Goal: Information Seeking & Learning: Learn about a topic

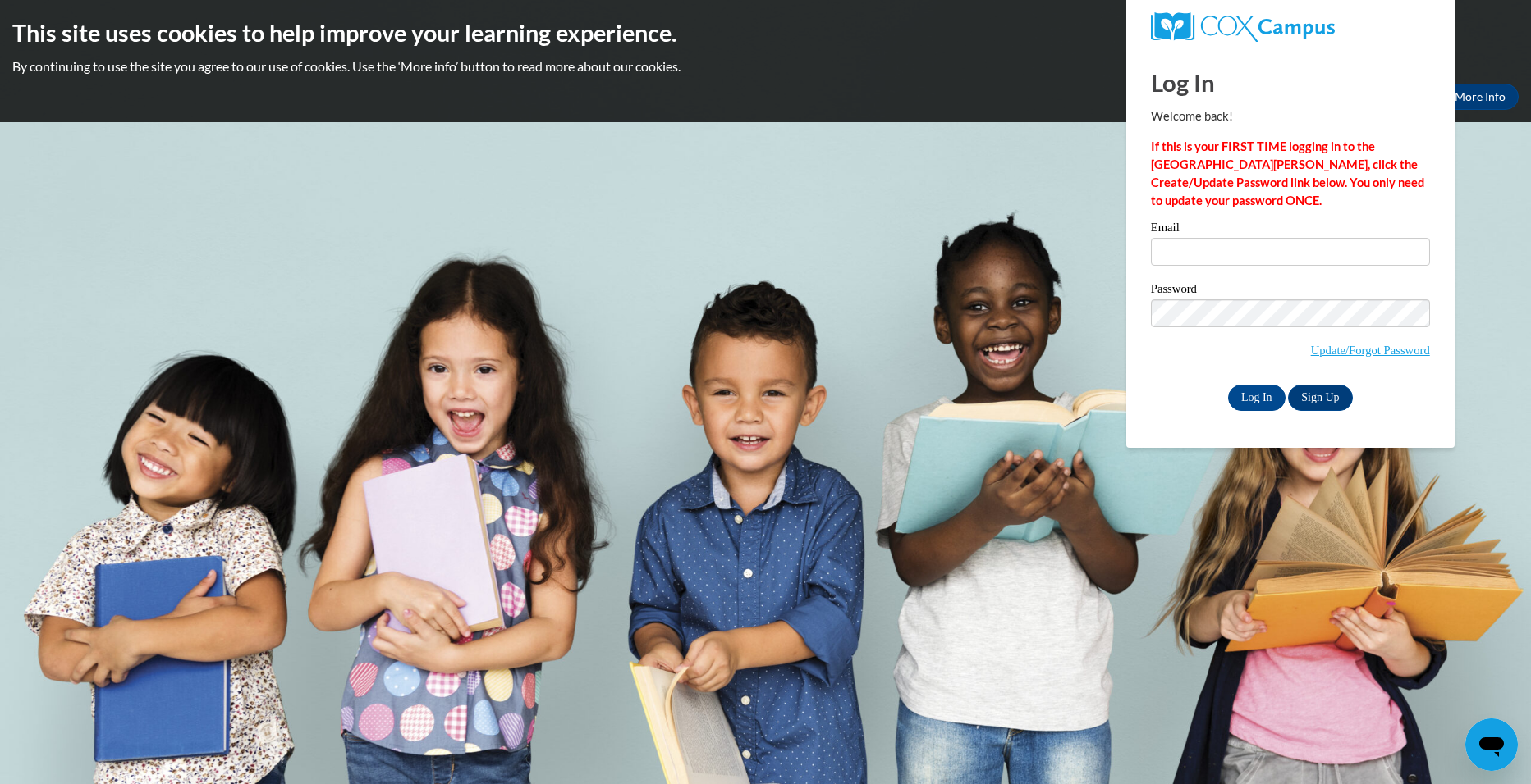
click at [1180, 242] on input "Email" at bounding box center [1290, 252] width 279 height 28
type input "carolsadler01@icloud.com"
click at [1228, 385] on input "Log In" at bounding box center [1256, 398] width 58 height 26
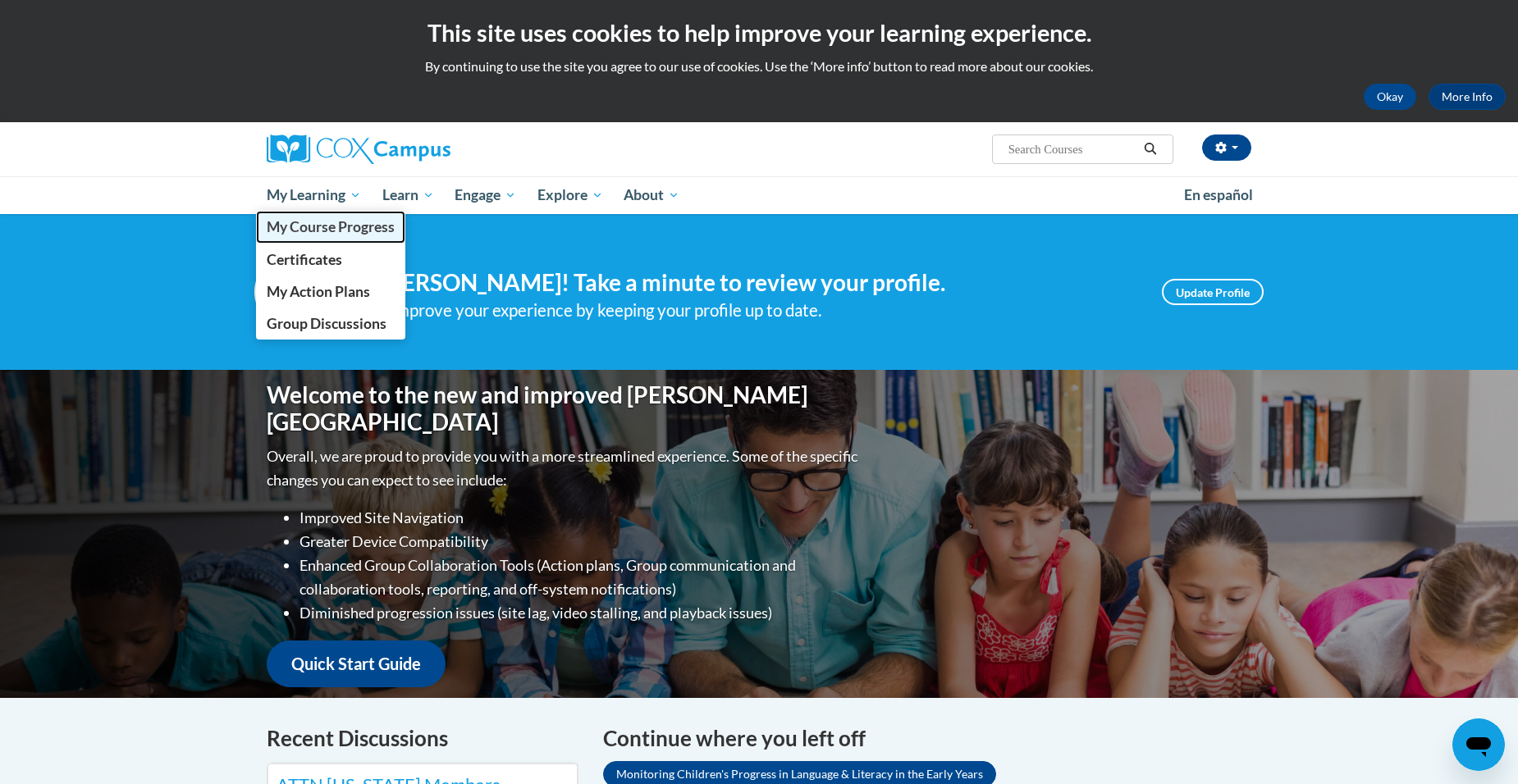
click at [323, 231] on span "My Course Progress" at bounding box center [330, 226] width 128 height 17
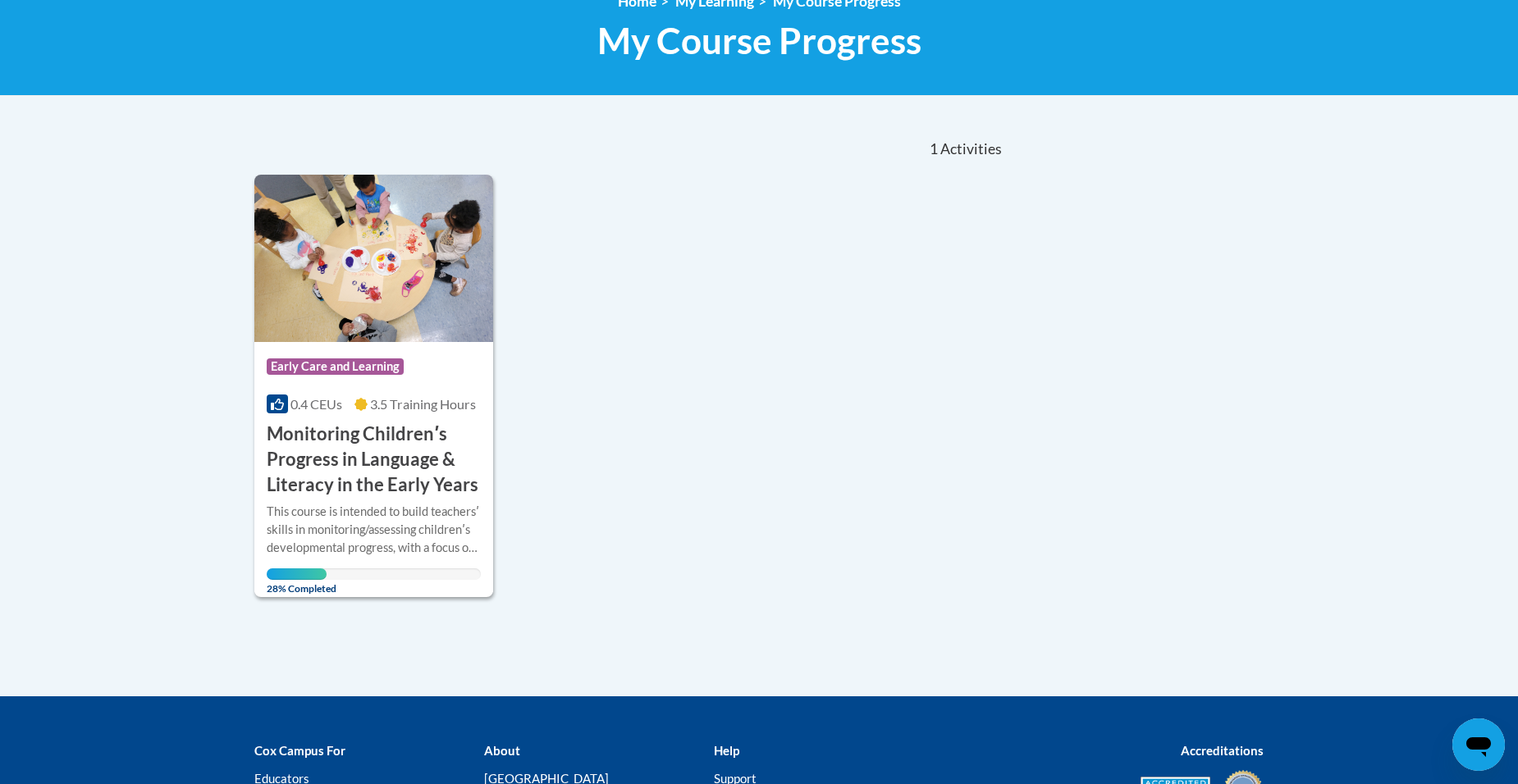
scroll to position [82, 0]
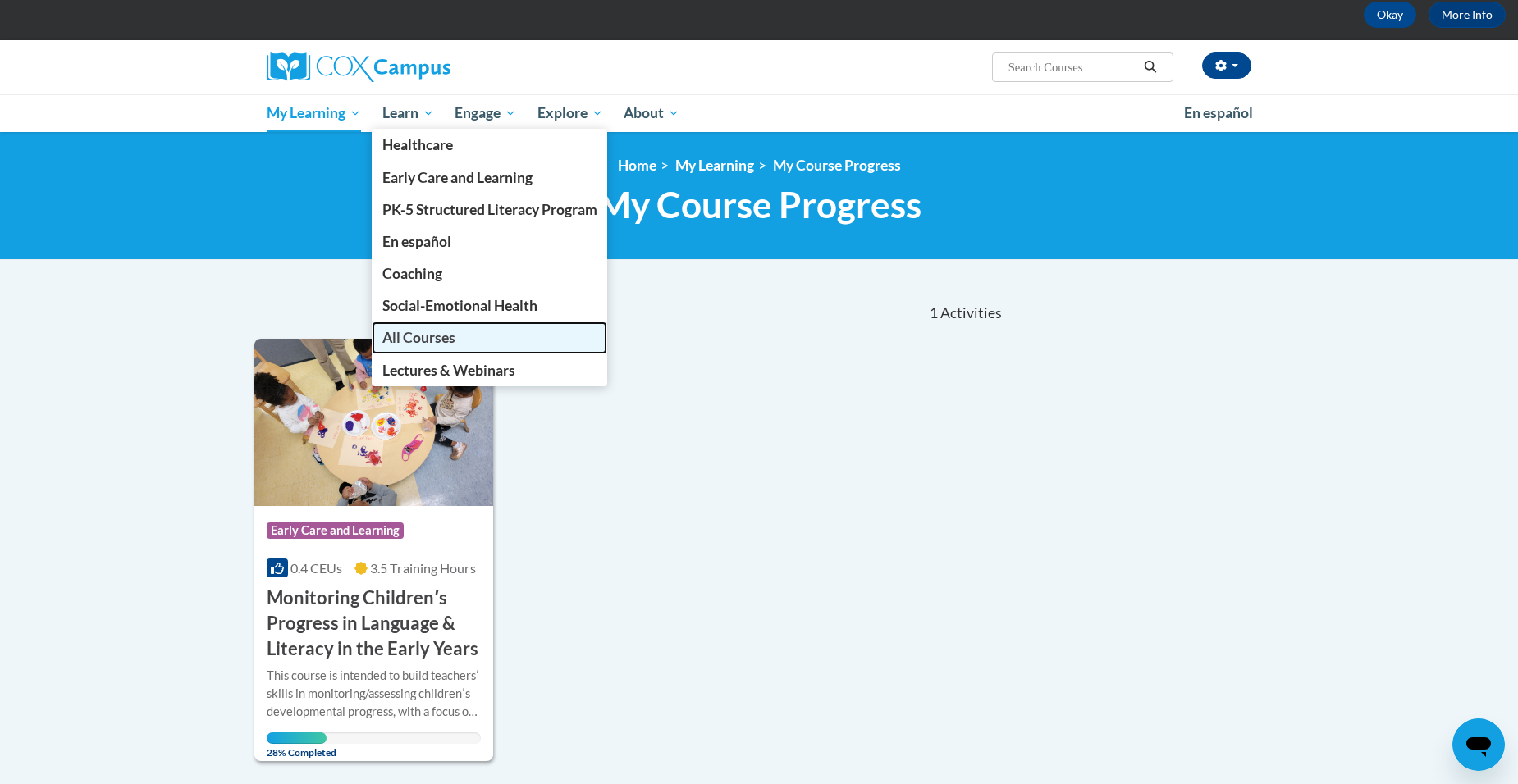
click at [505, 344] on link "All Courses" at bounding box center [489, 337] width 236 height 32
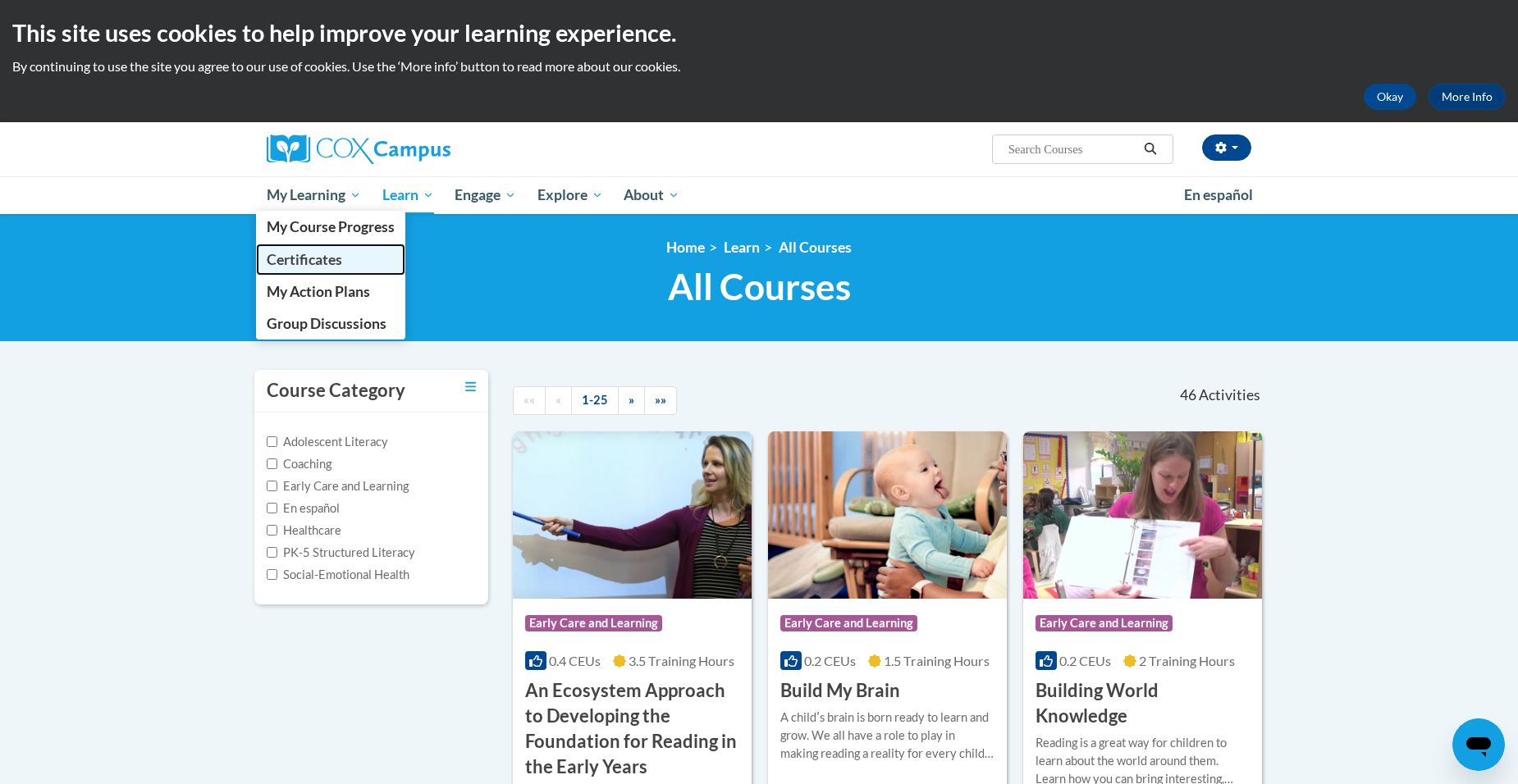
click at [319, 266] on span "Certificates" at bounding box center [304, 259] width 76 height 17
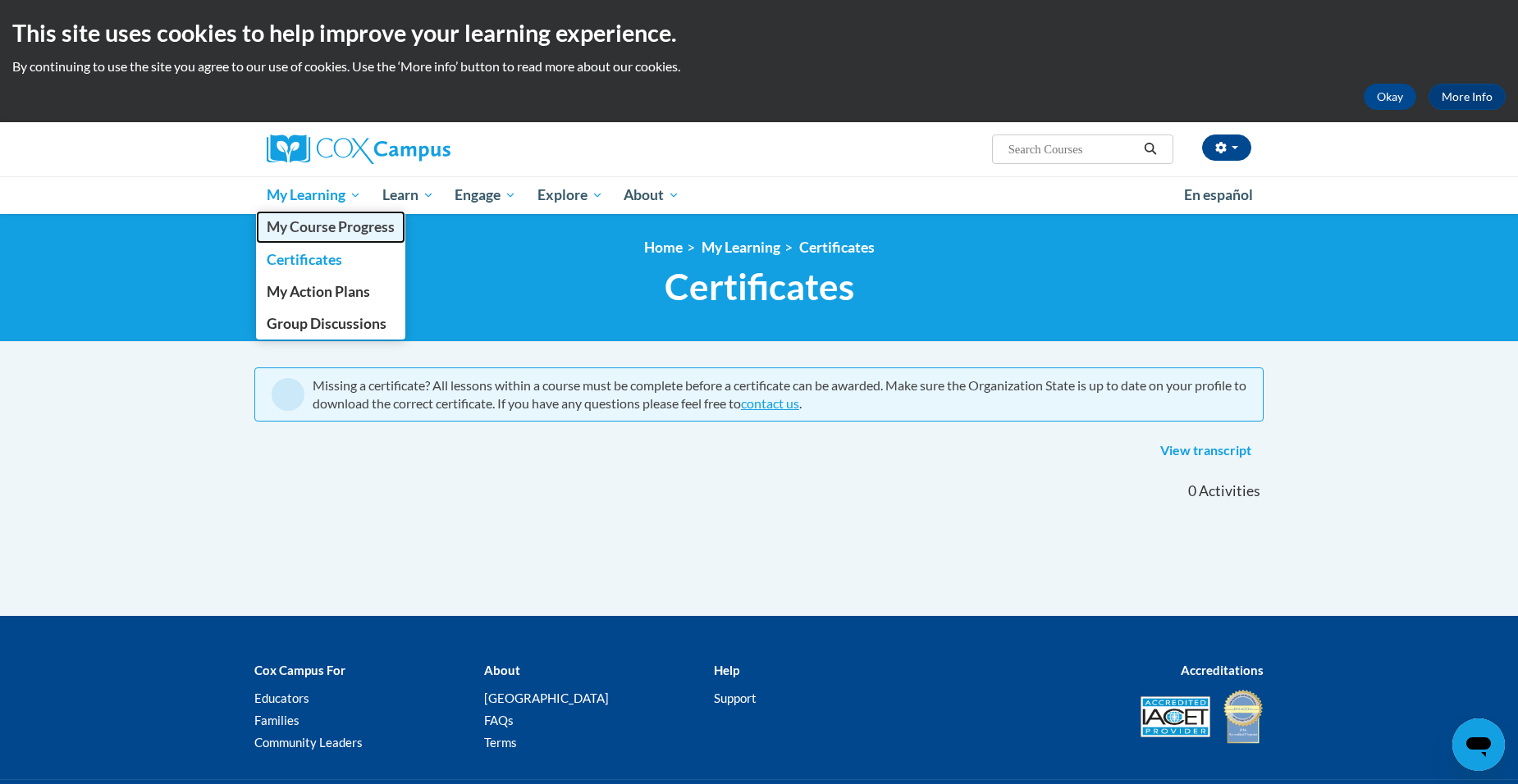
click at [322, 226] on span "My Course Progress" at bounding box center [330, 226] width 128 height 17
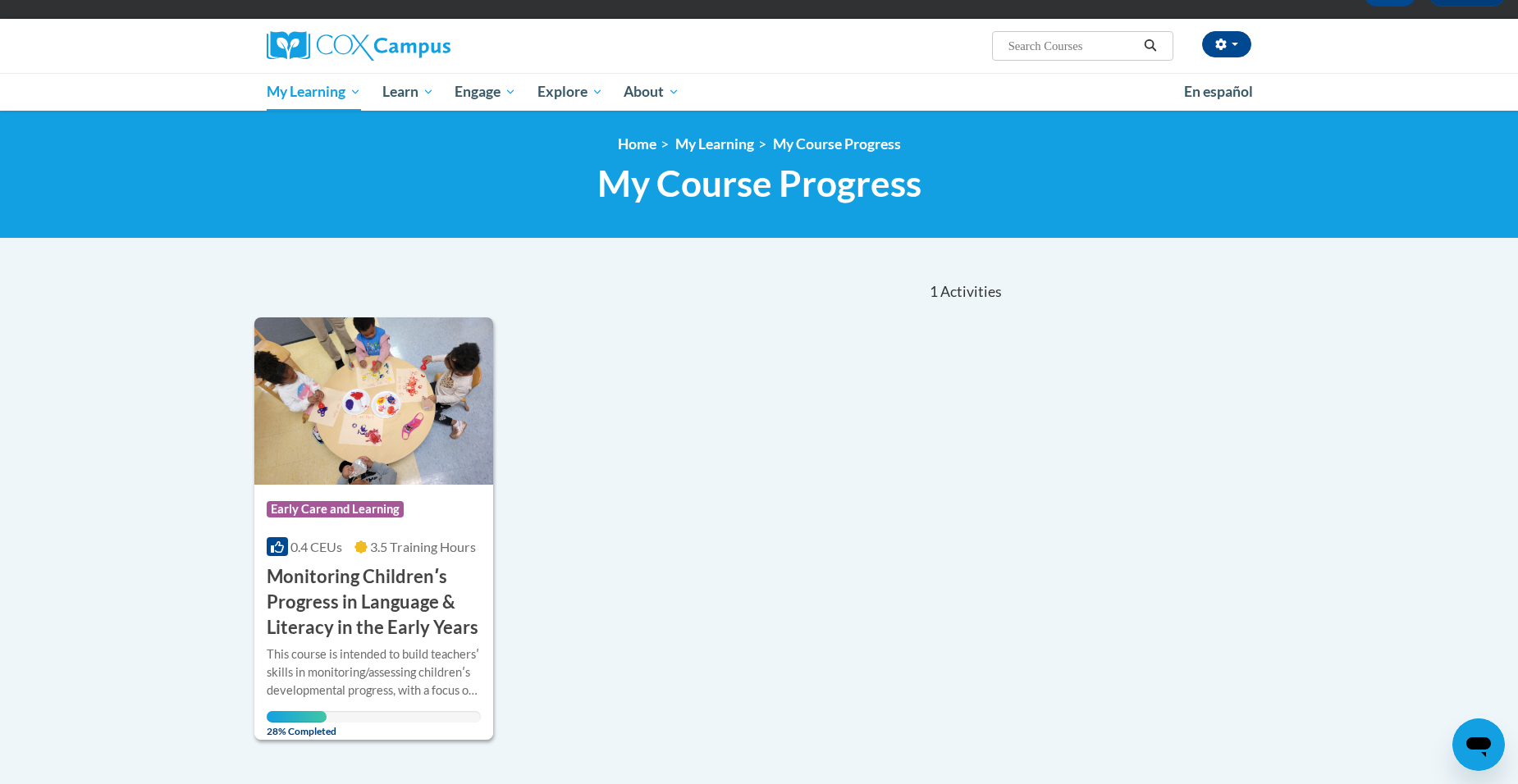
scroll to position [101, 0]
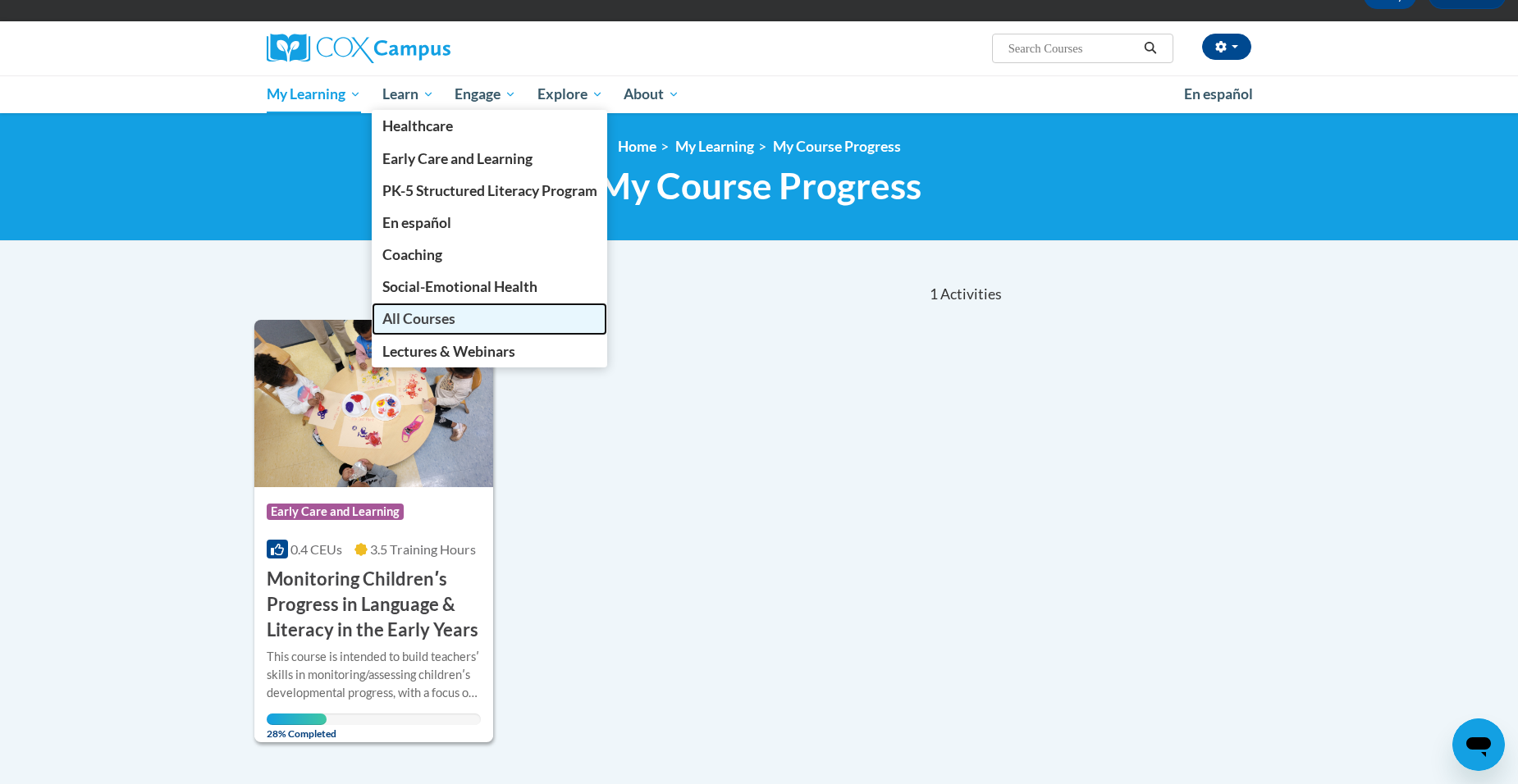
click at [434, 308] on link "All Courses" at bounding box center [489, 319] width 236 height 32
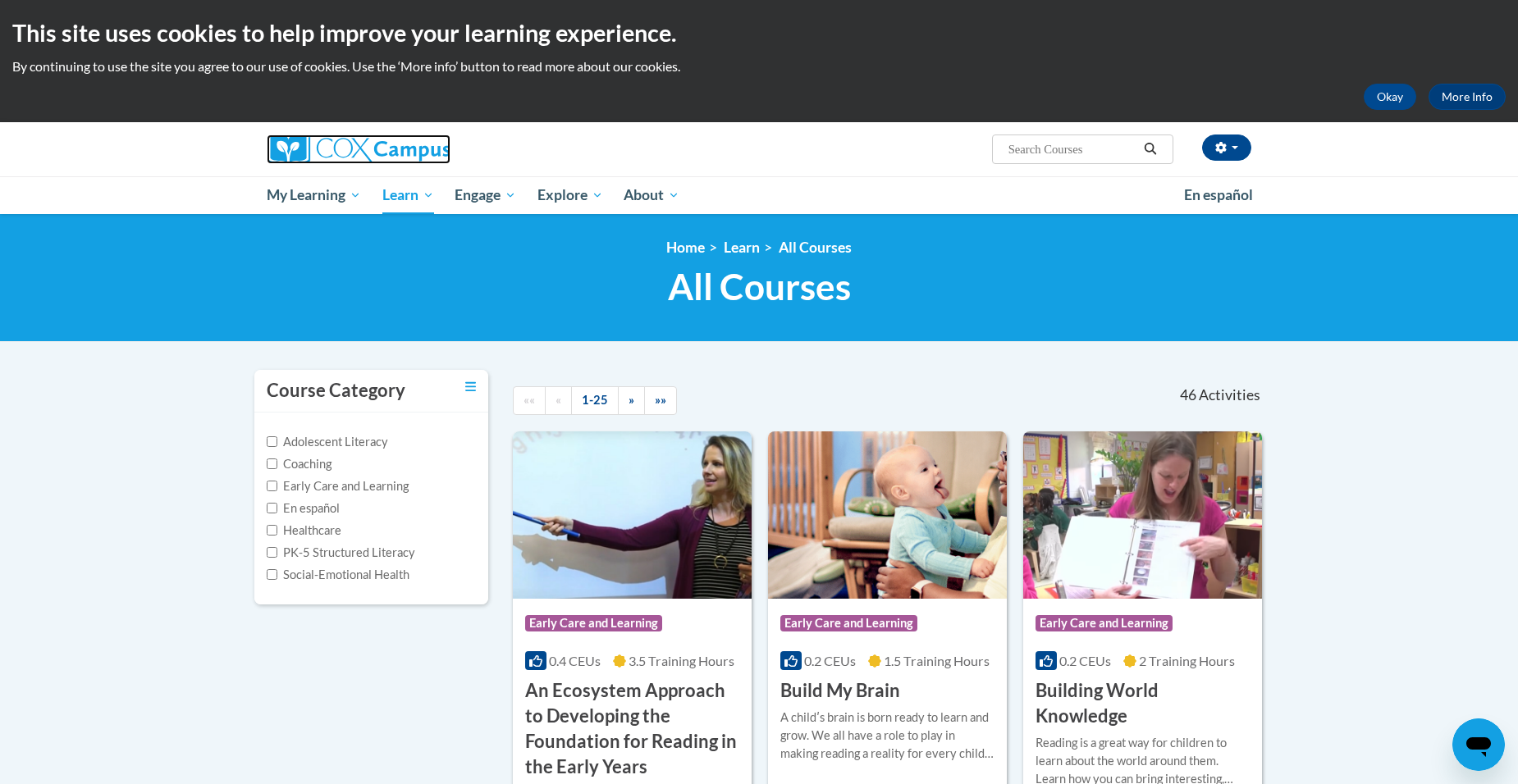
click at [329, 164] on img at bounding box center [358, 149] width 183 height 29
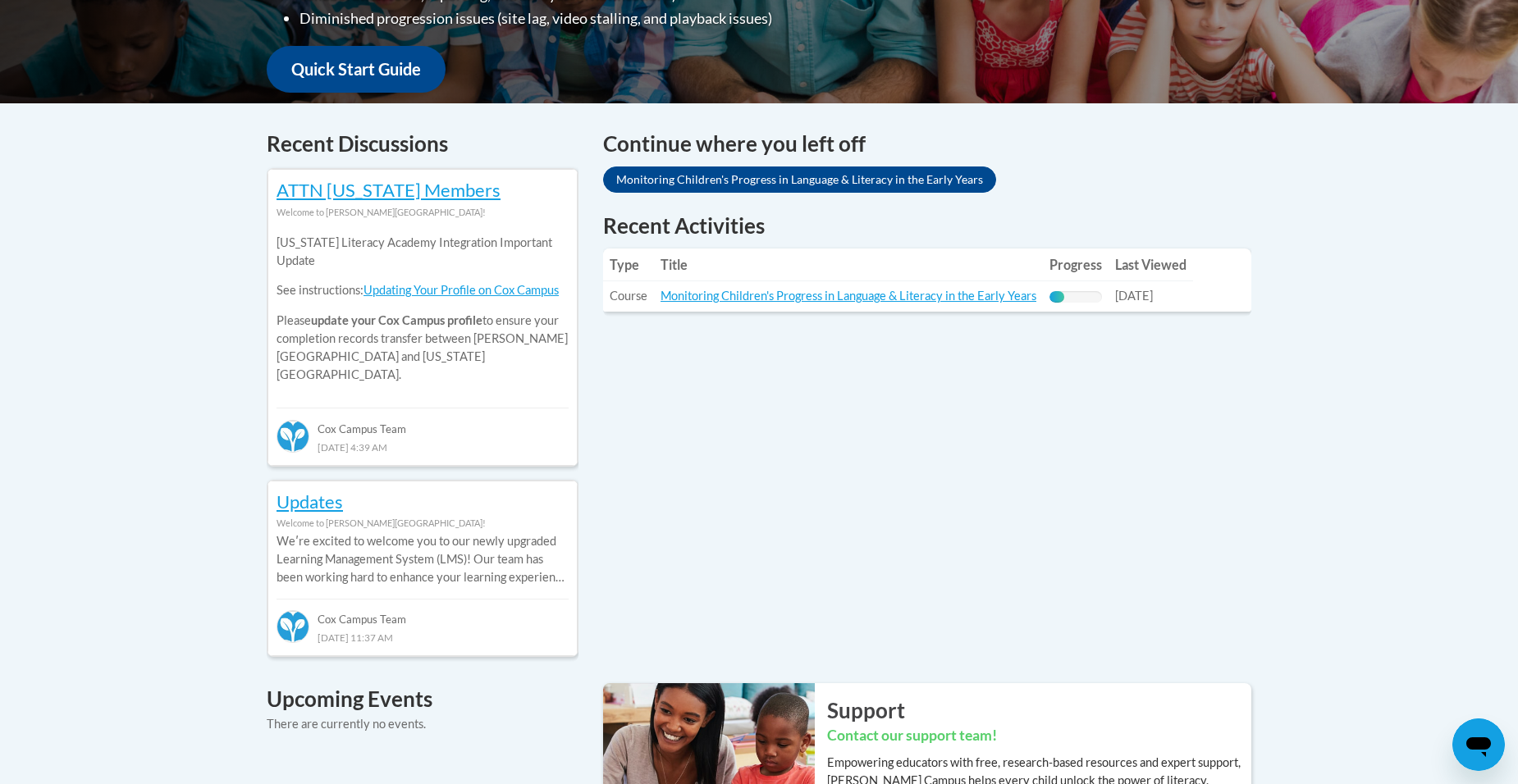
scroll to position [492, 0]
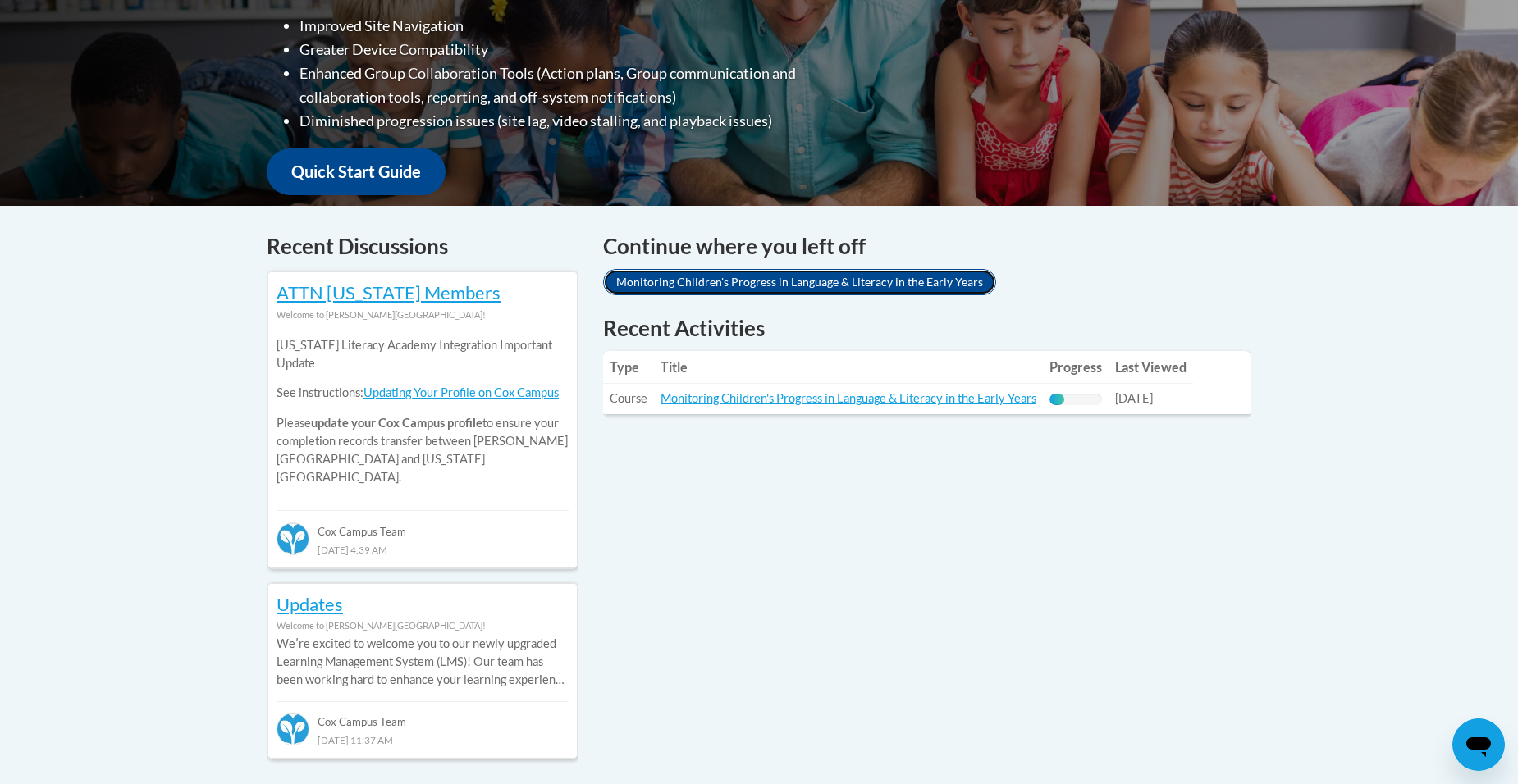
click at [709, 286] on link "Monitoring Children's Progress in Language & Literacy in the Early Years" at bounding box center [800, 282] width 393 height 26
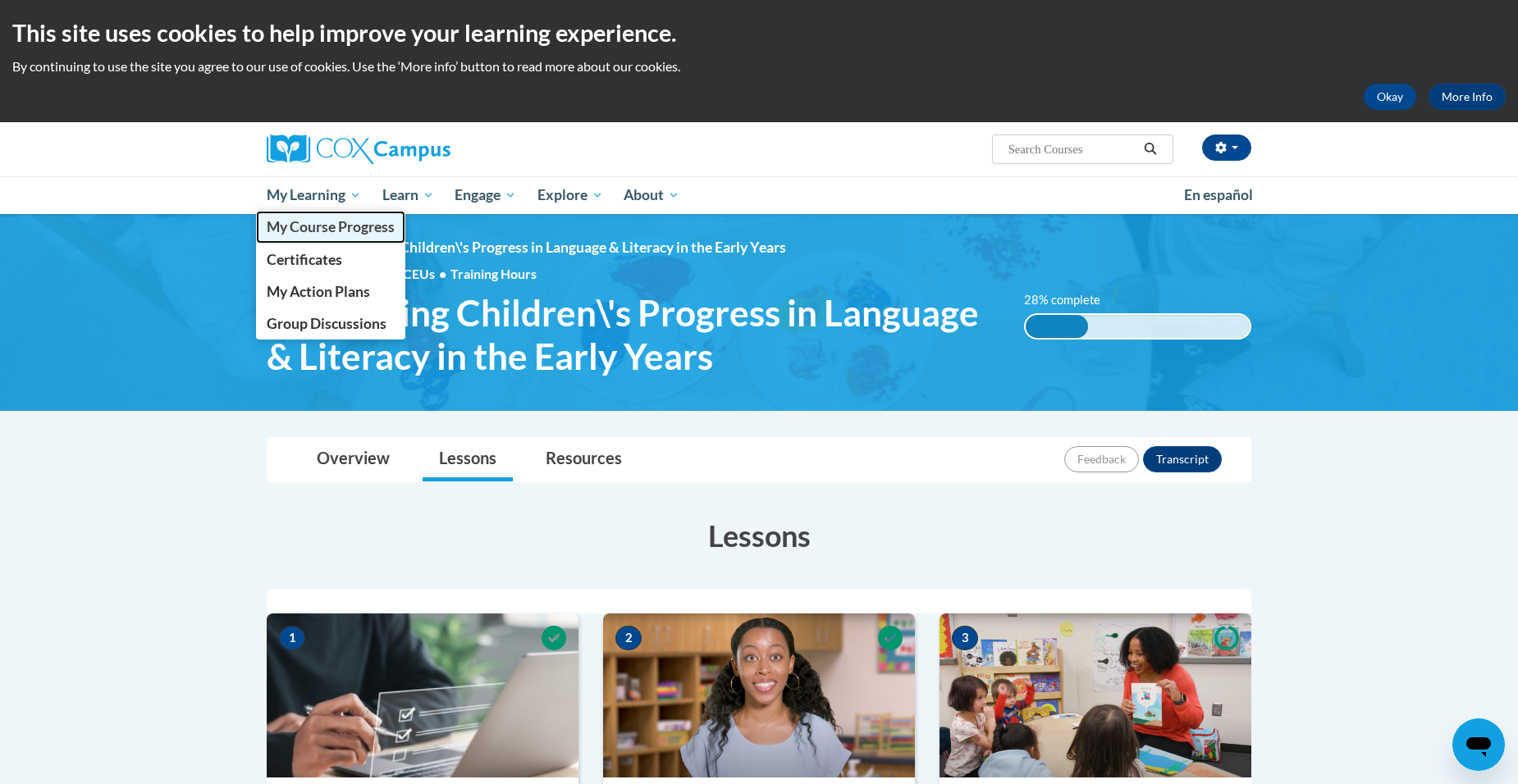
click at [340, 224] on span "My Course Progress" at bounding box center [330, 226] width 128 height 17
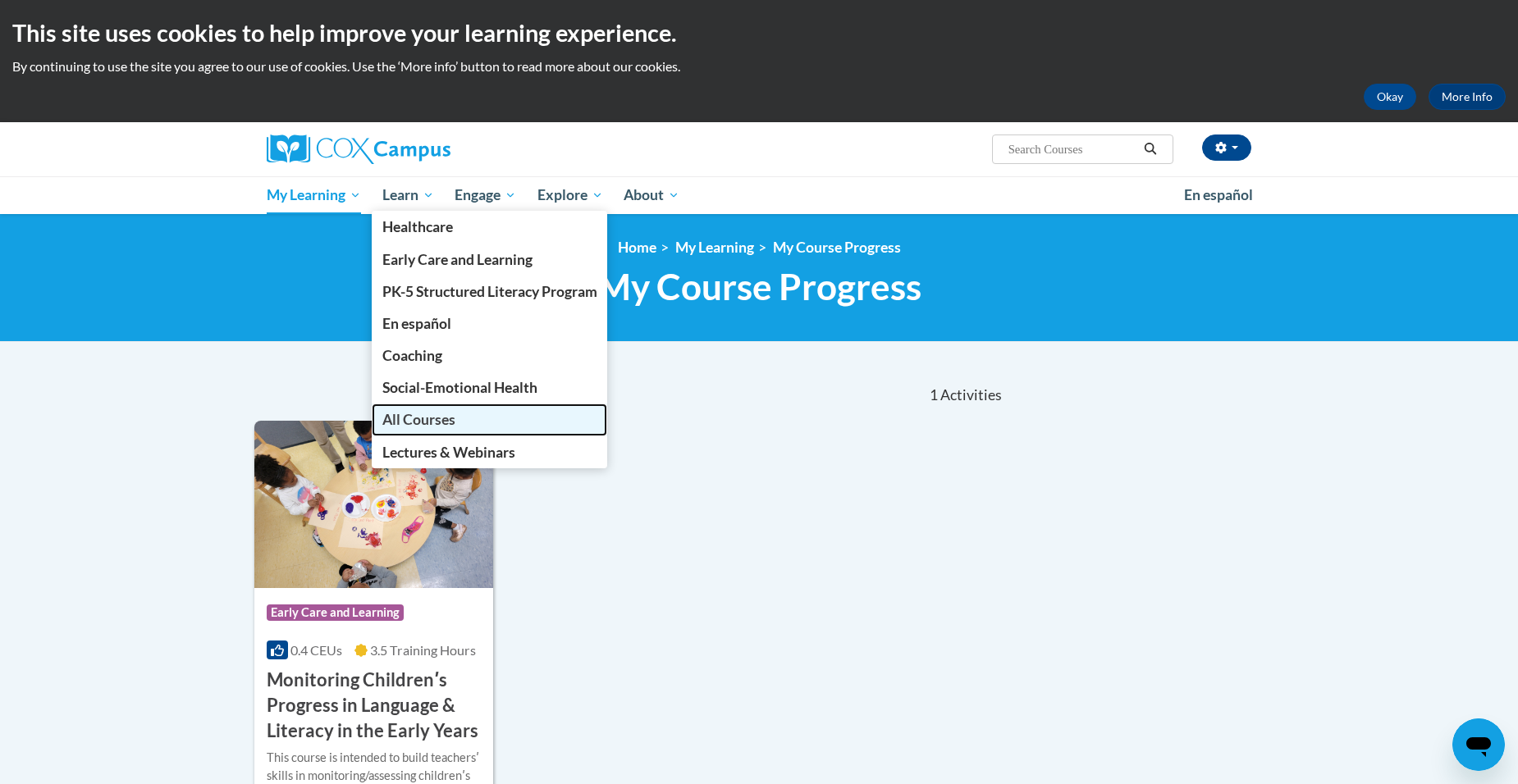
click at [452, 405] on link "All Courses" at bounding box center [489, 419] width 236 height 32
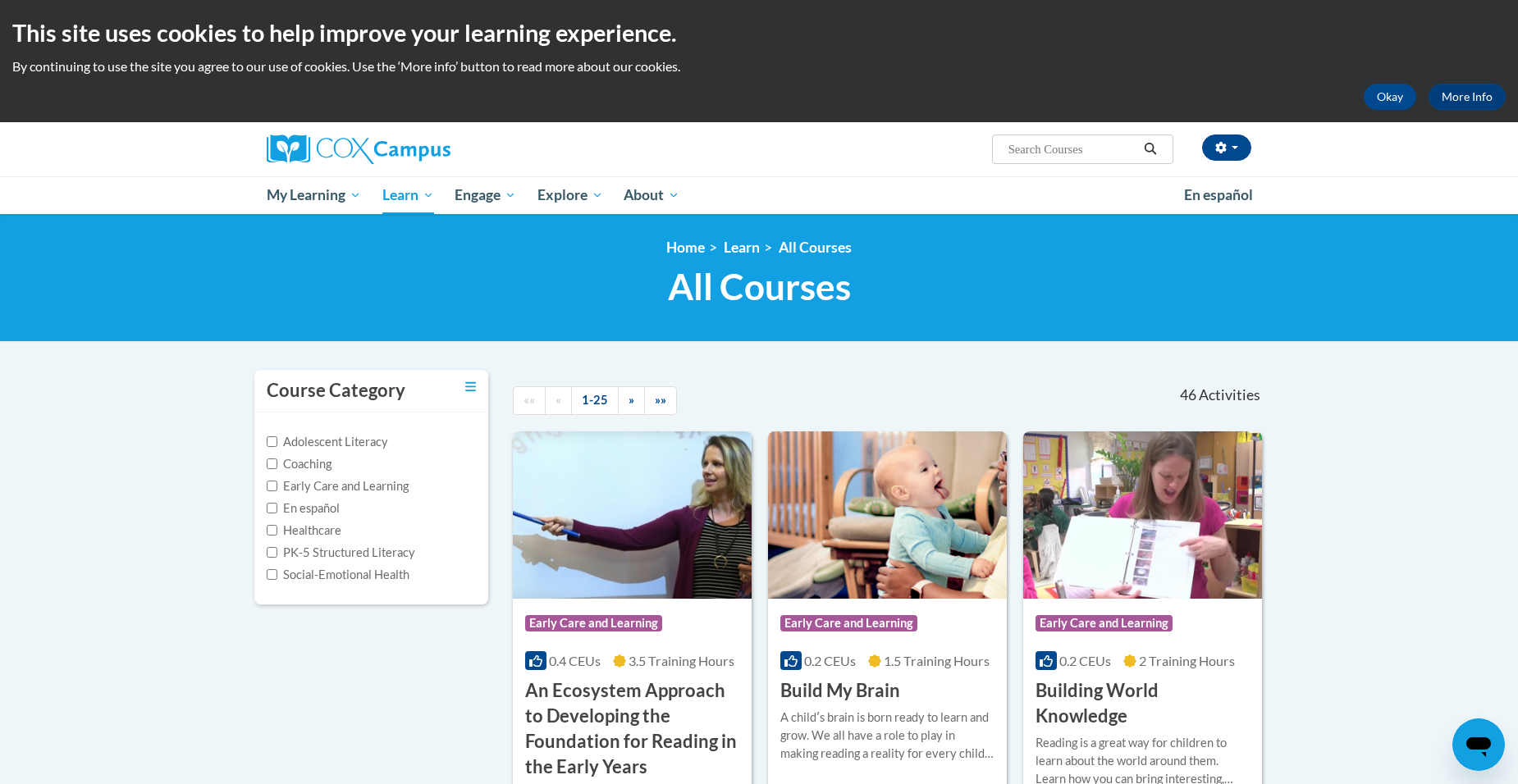
click at [390, 490] on label "Early Care and Learning" at bounding box center [338, 486] width 142 height 18
click at [277, 490] on input "Early Care and Learning" at bounding box center [272, 486] width 11 height 11
checkbox input "true"
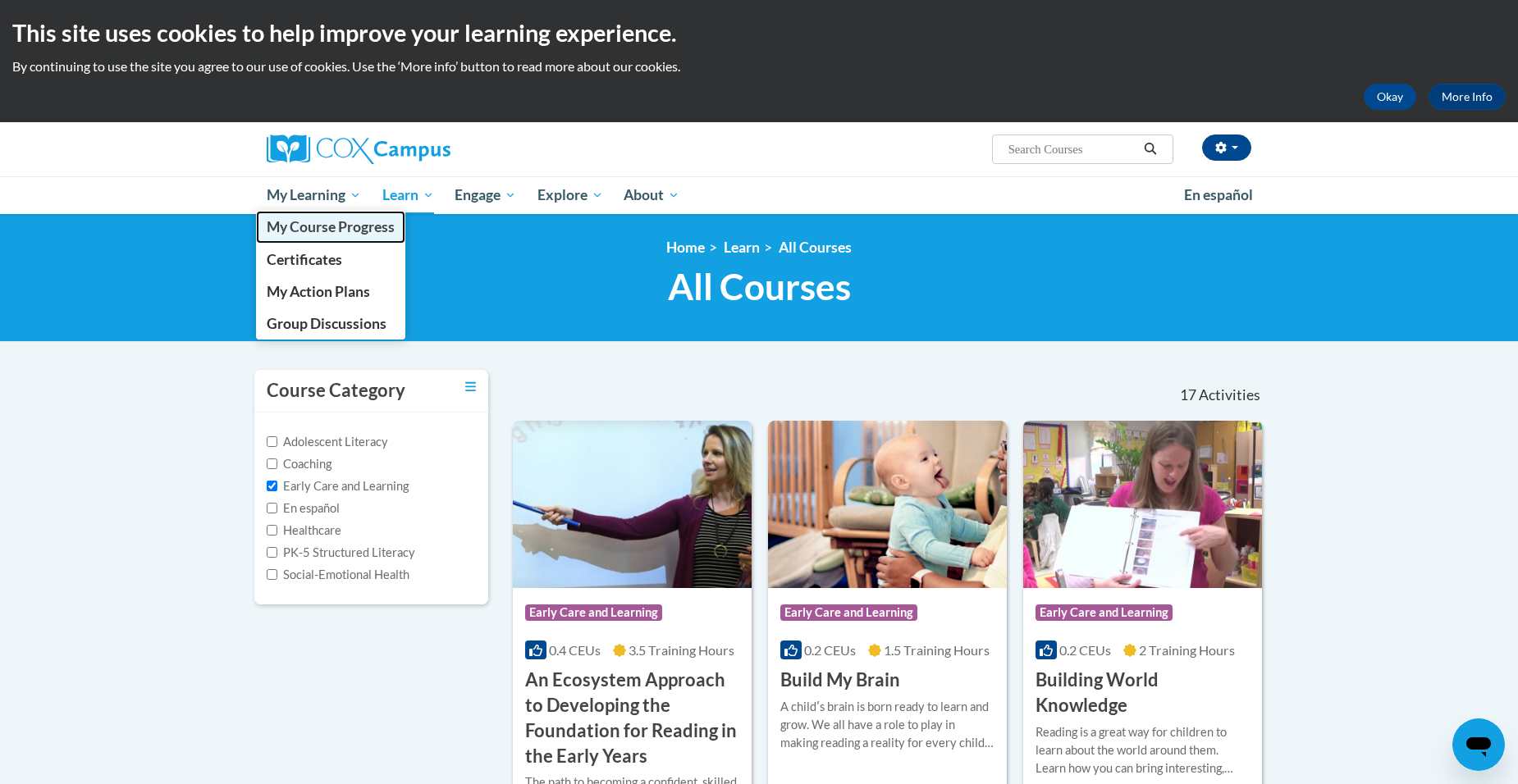
click at [329, 219] on span "My Course Progress" at bounding box center [330, 226] width 128 height 17
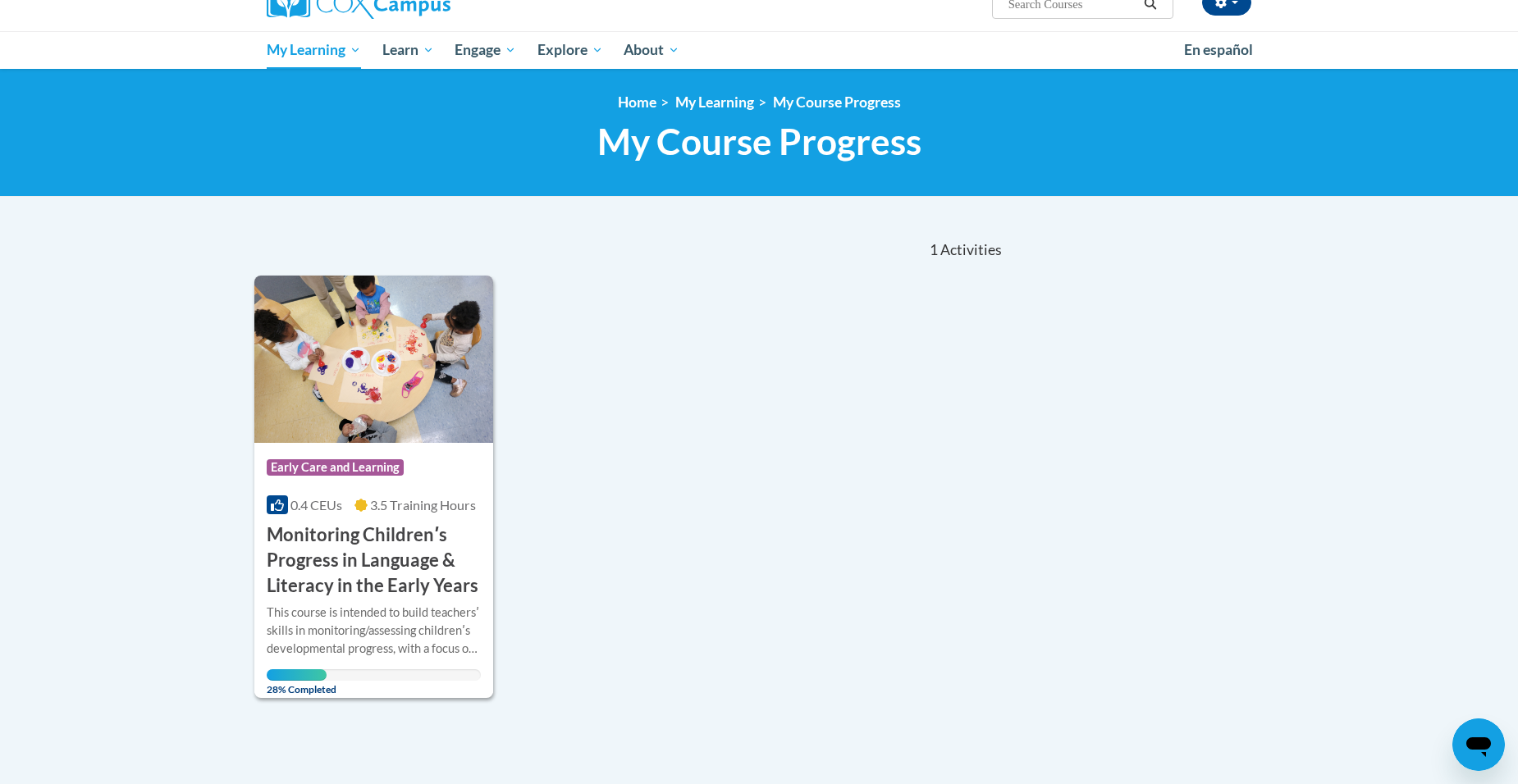
scroll to position [164, 0]
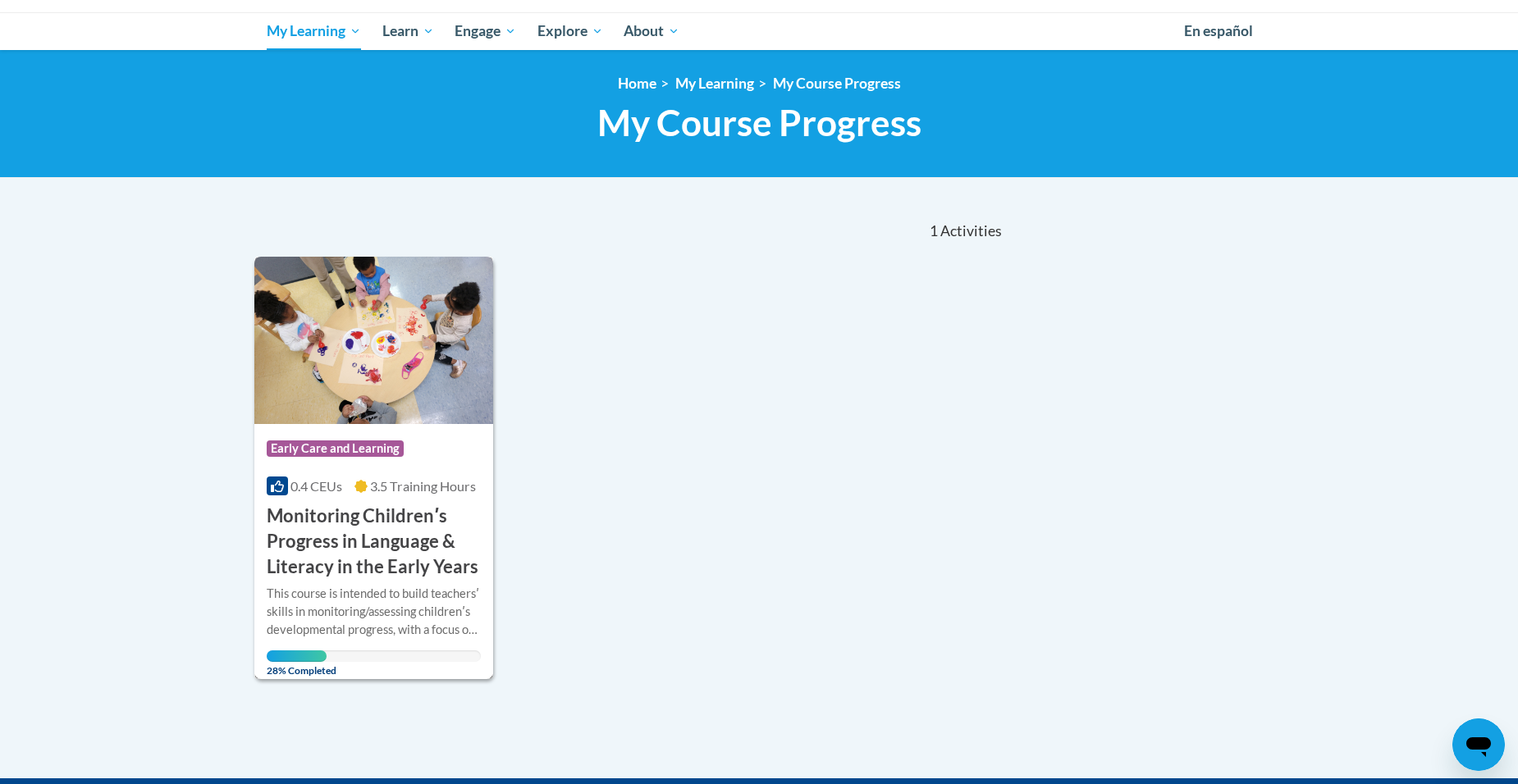
click at [351, 563] on h3 "Monitoring Childrenʹs Progress in Language & Literacy in the Early Years" at bounding box center [373, 541] width 215 height 76
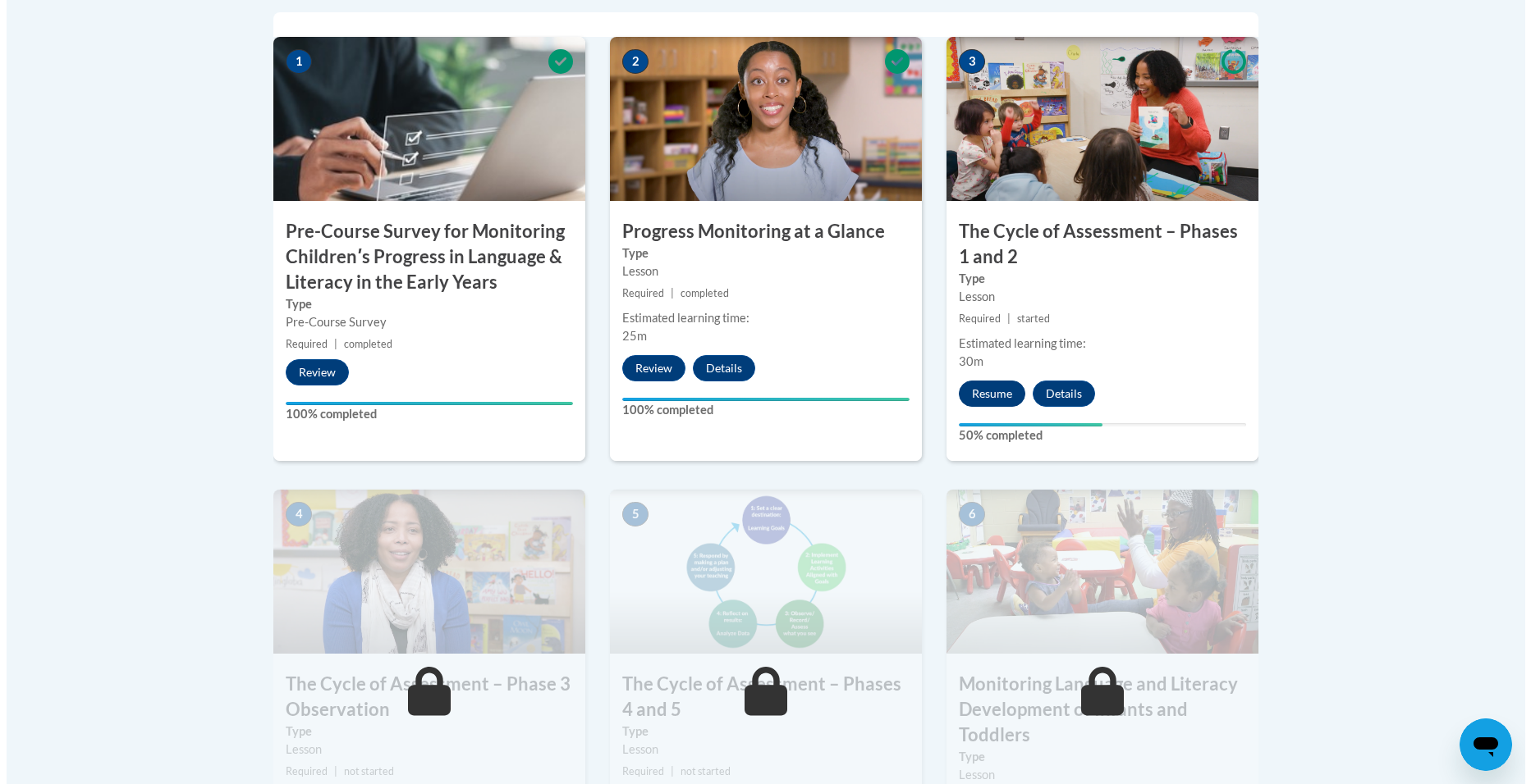
scroll to position [656, 0]
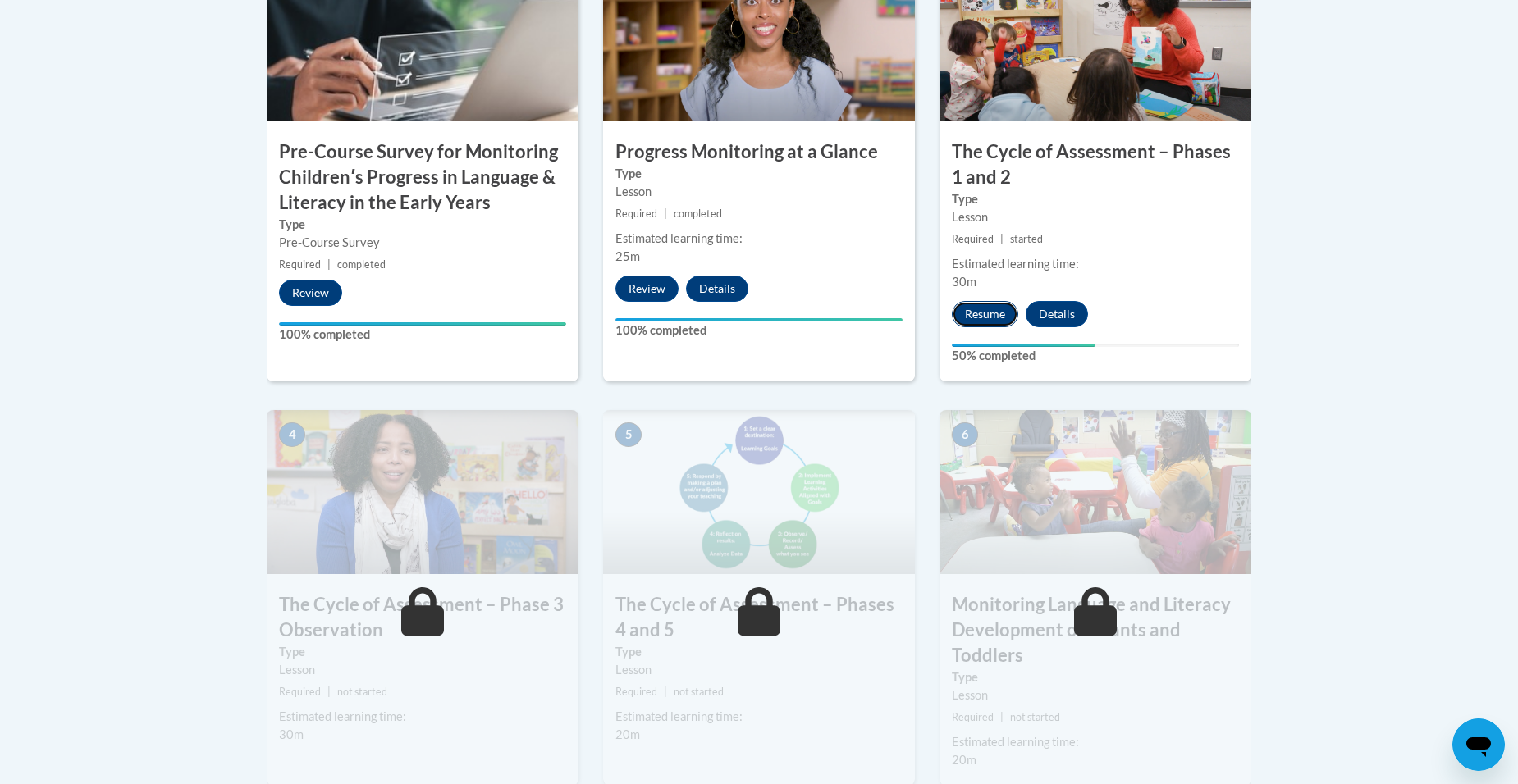
click at [986, 316] on button "Resume" at bounding box center [985, 314] width 67 height 26
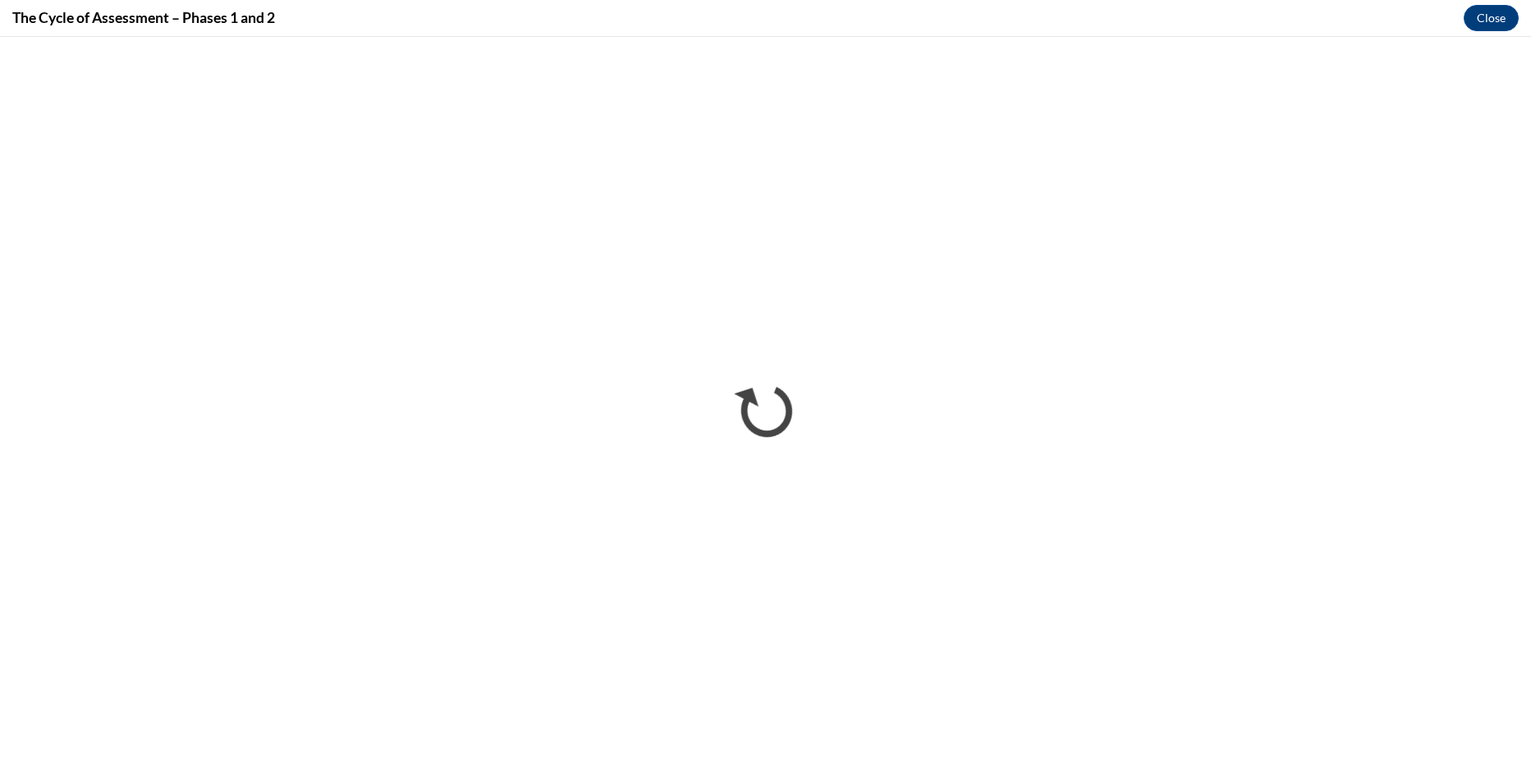
scroll to position [0, 0]
